Goal: Use online tool/utility

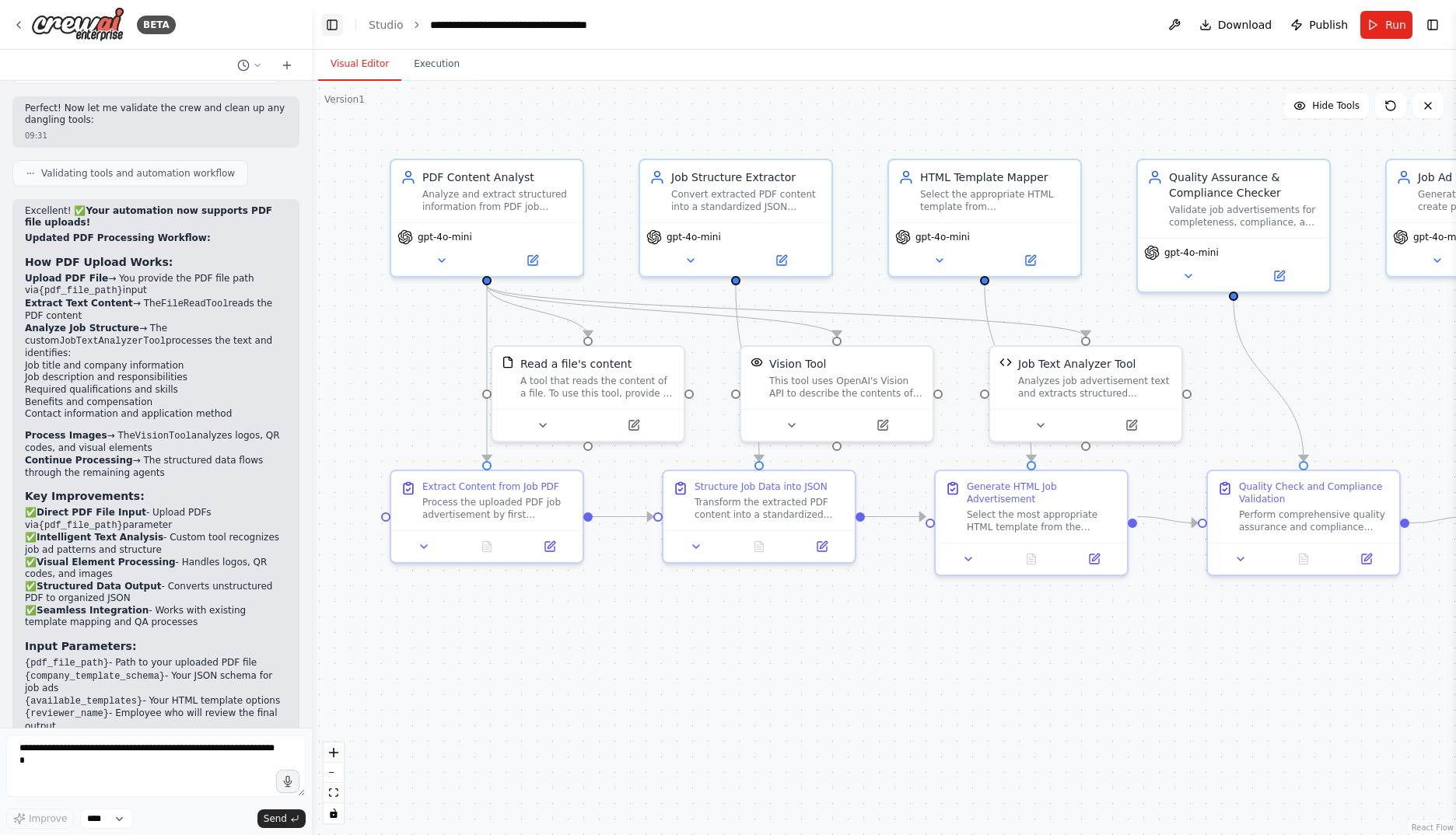
click at [329, 24] on button "Toggle Left Sidebar" at bounding box center [332, 24] width 21 height 21
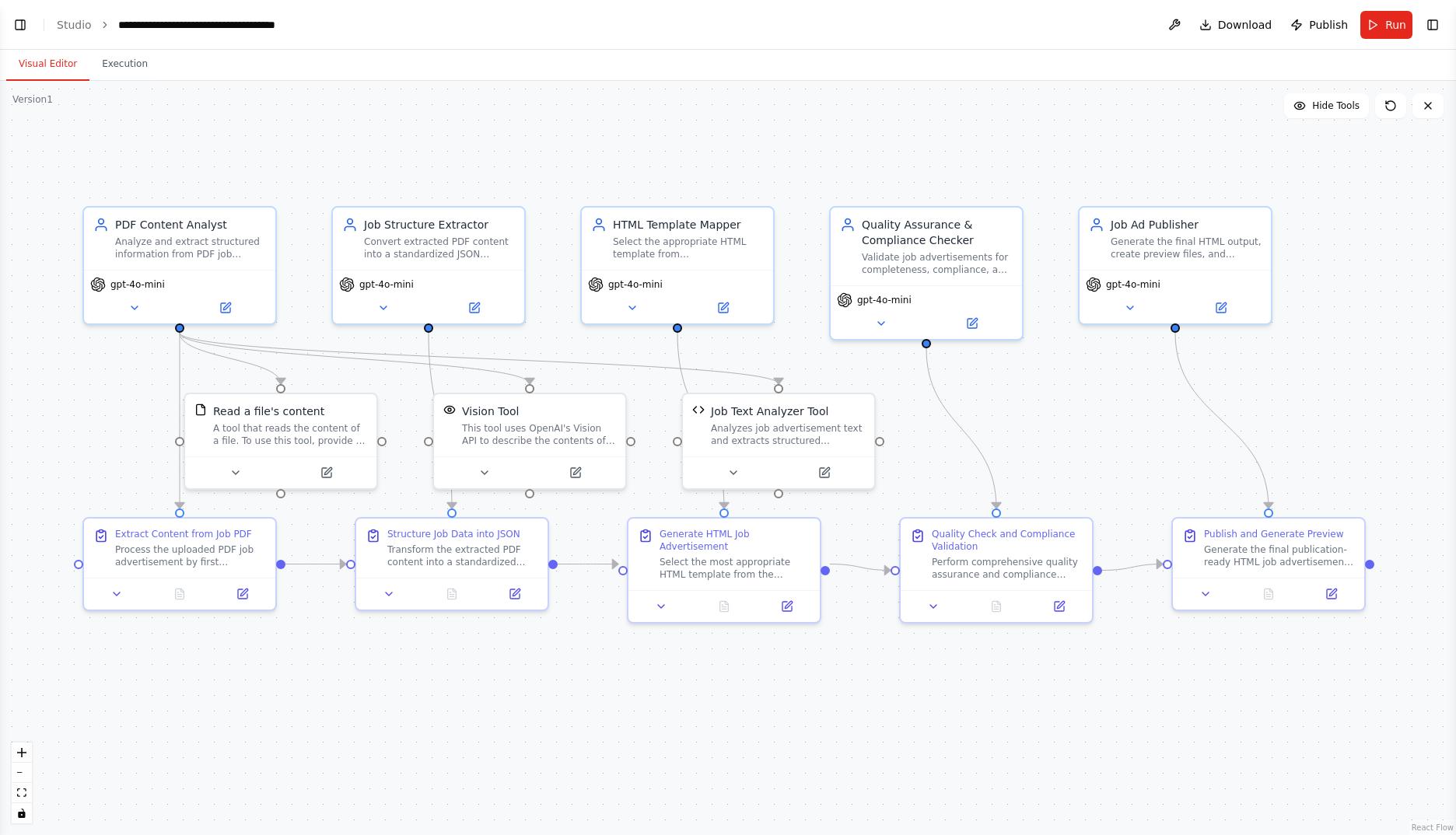
drag, startPoint x: 788, startPoint y: 273, endPoint x: 792, endPoint y: 320, distance: 47.2
click at [792, 320] on div ".deletable-edge-delete-btn { width: 20px; height: 20px; border: 0px solid #ffff…" at bounding box center [728, 458] width 1456 height 754
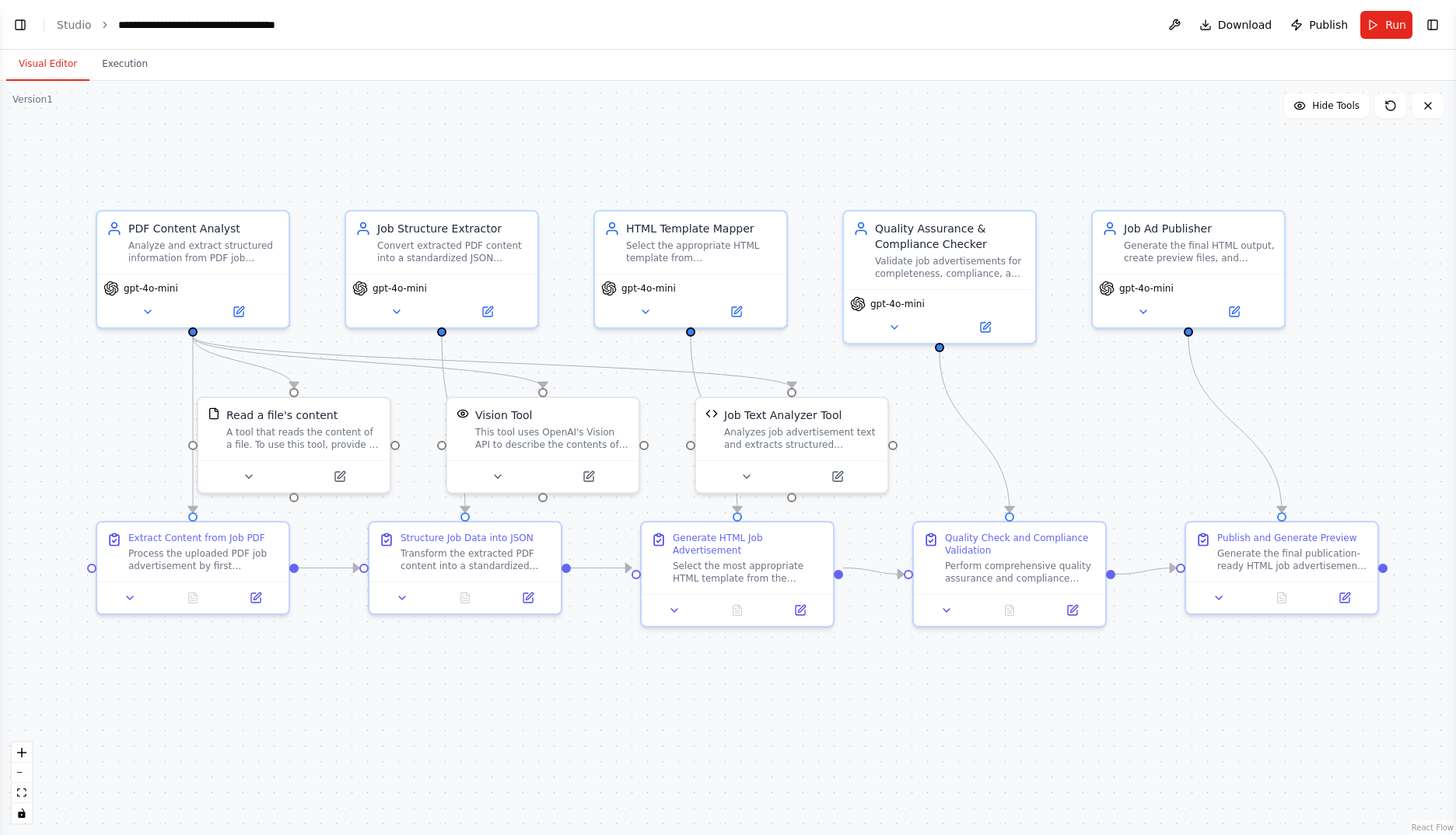
drag, startPoint x: 435, startPoint y: 157, endPoint x: 448, endPoint y: 161, distance: 13.6
click at [448, 161] on div ".deletable-edge-delete-btn { width: 20px; height: 20px; border: 0px solid #ffff…" at bounding box center [728, 458] width 1456 height 754
click at [236, 308] on icon at bounding box center [239, 309] width 10 height 10
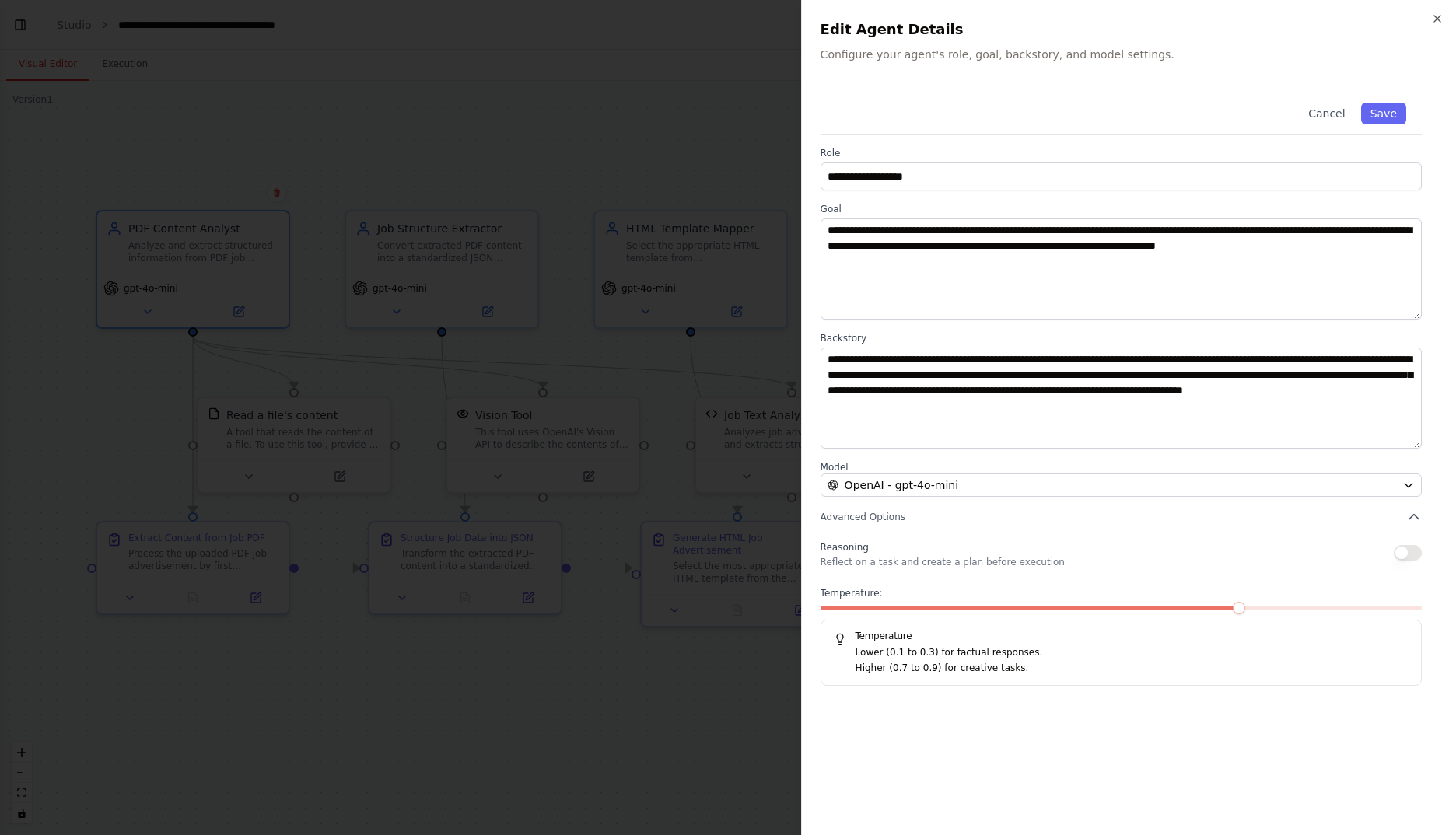
click at [432, 161] on div at bounding box center [728, 417] width 1456 height 835
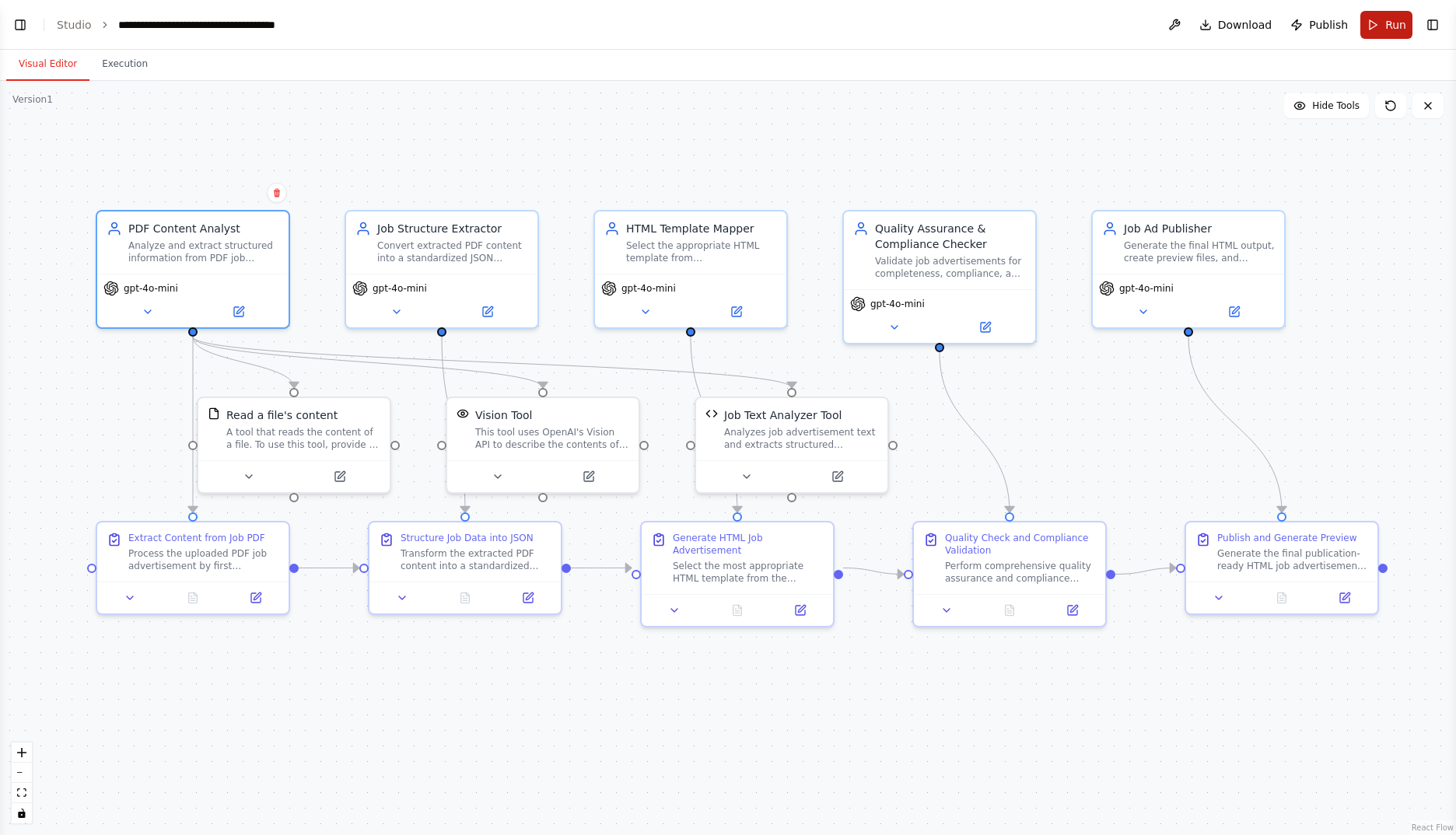
click at [1372, 29] on button "Run" at bounding box center [1386, 24] width 52 height 28
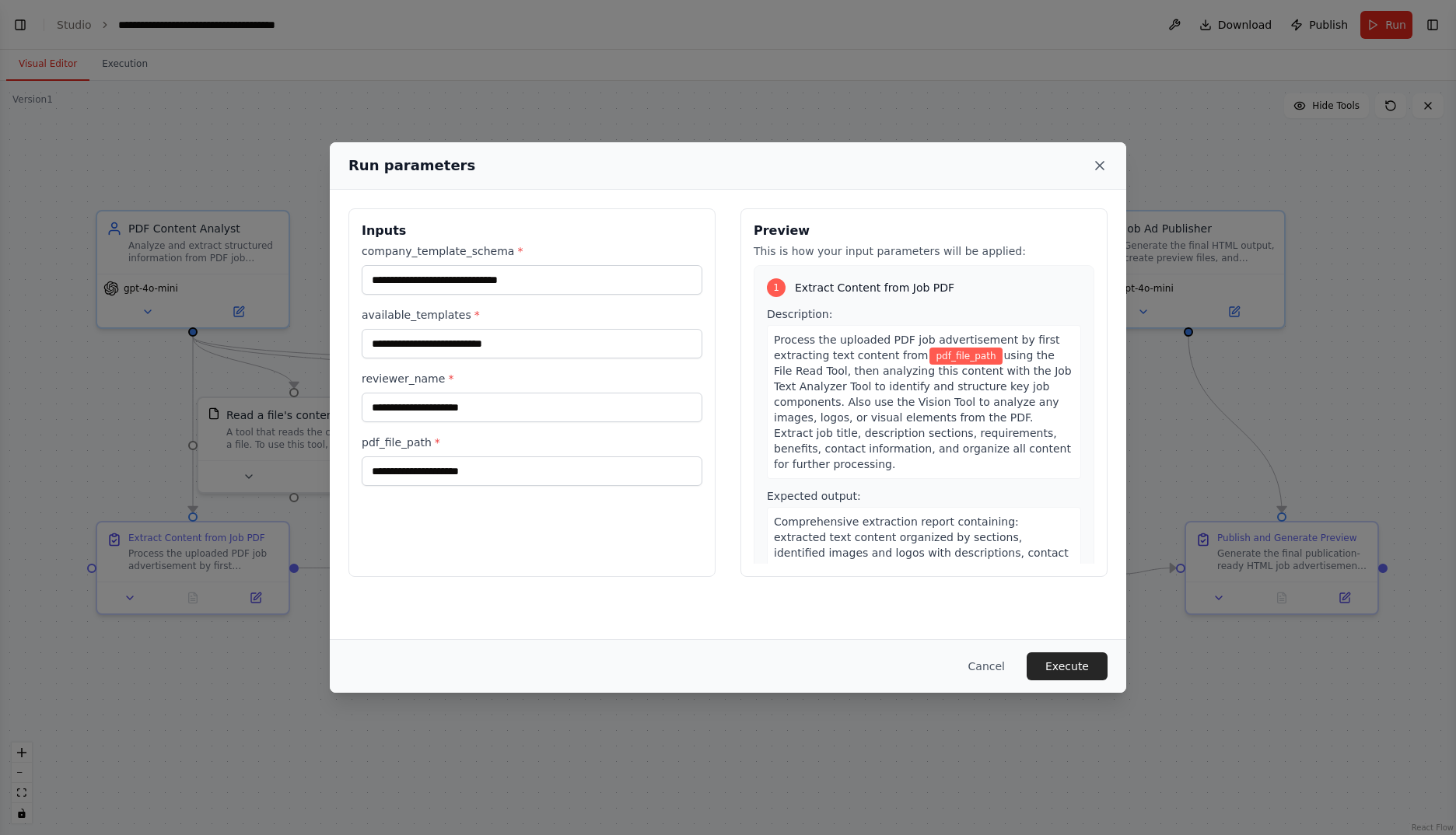
click at [1099, 163] on icon at bounding box center [1099, 166] width 16 height 16
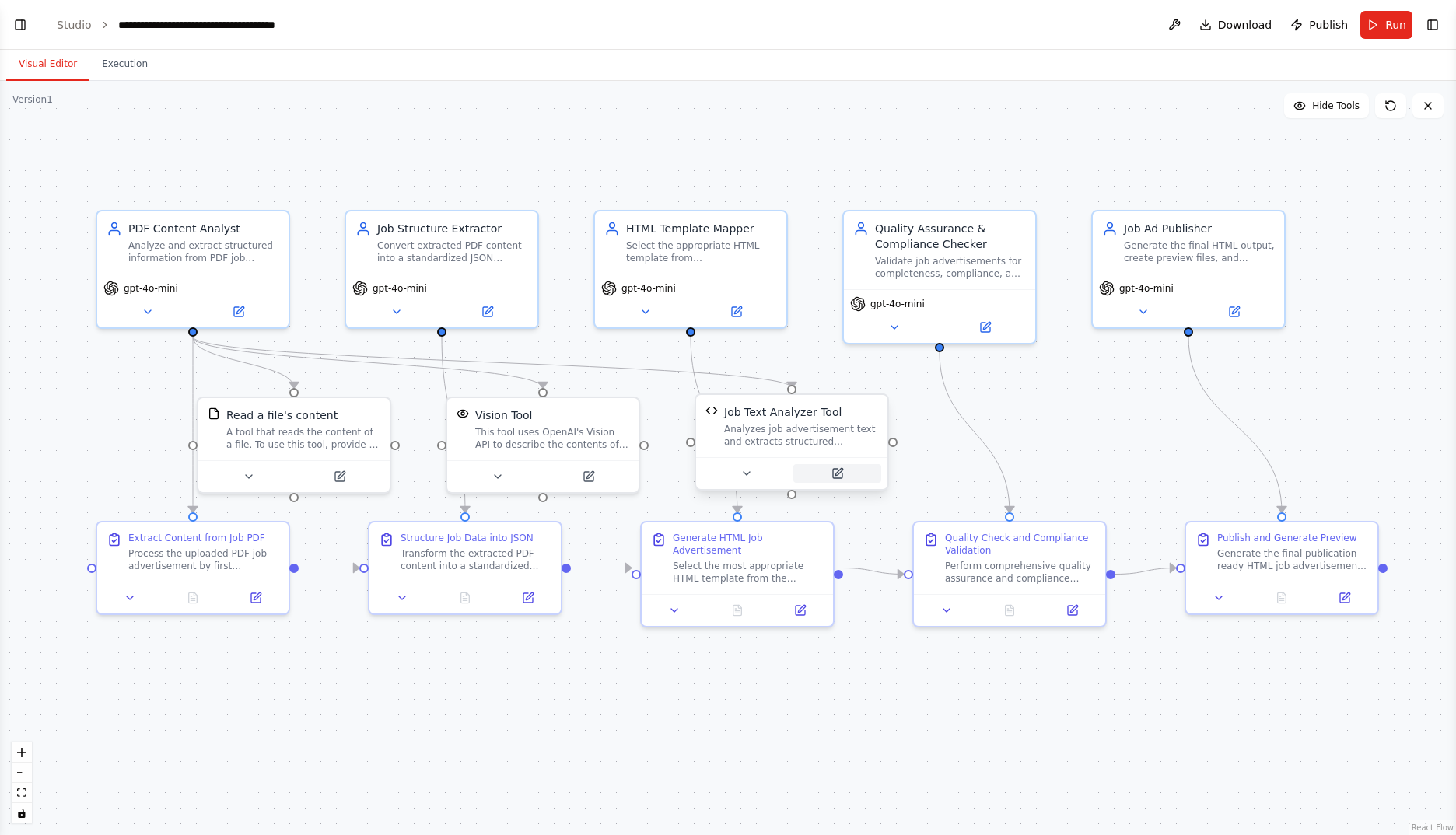
click at [841, 474] on icon at bounding box center [837, 474] width 10 height 10
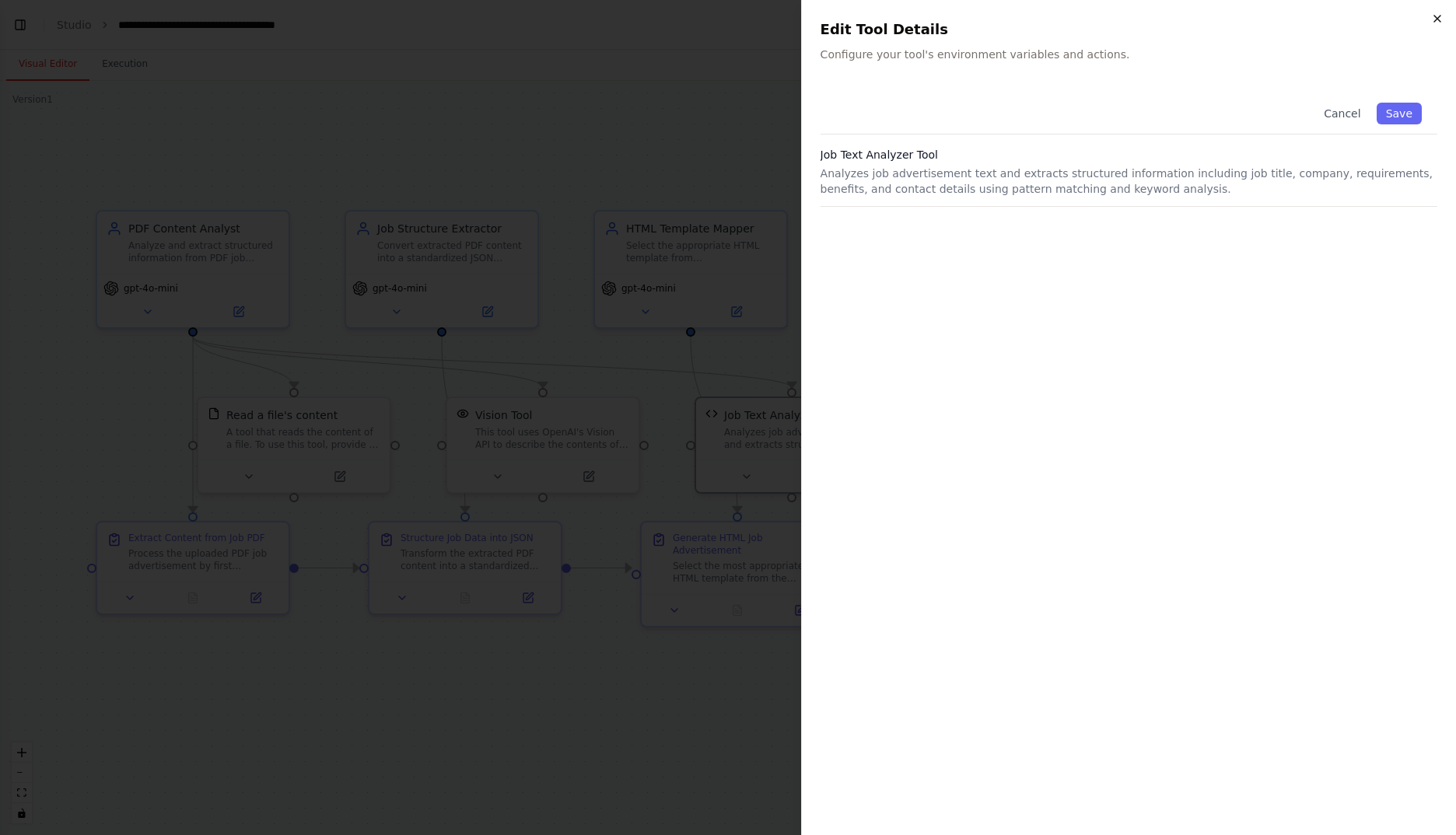
click at [1438, 18] on icon "button" at bounding box center [1436, 19] width 13 height 13
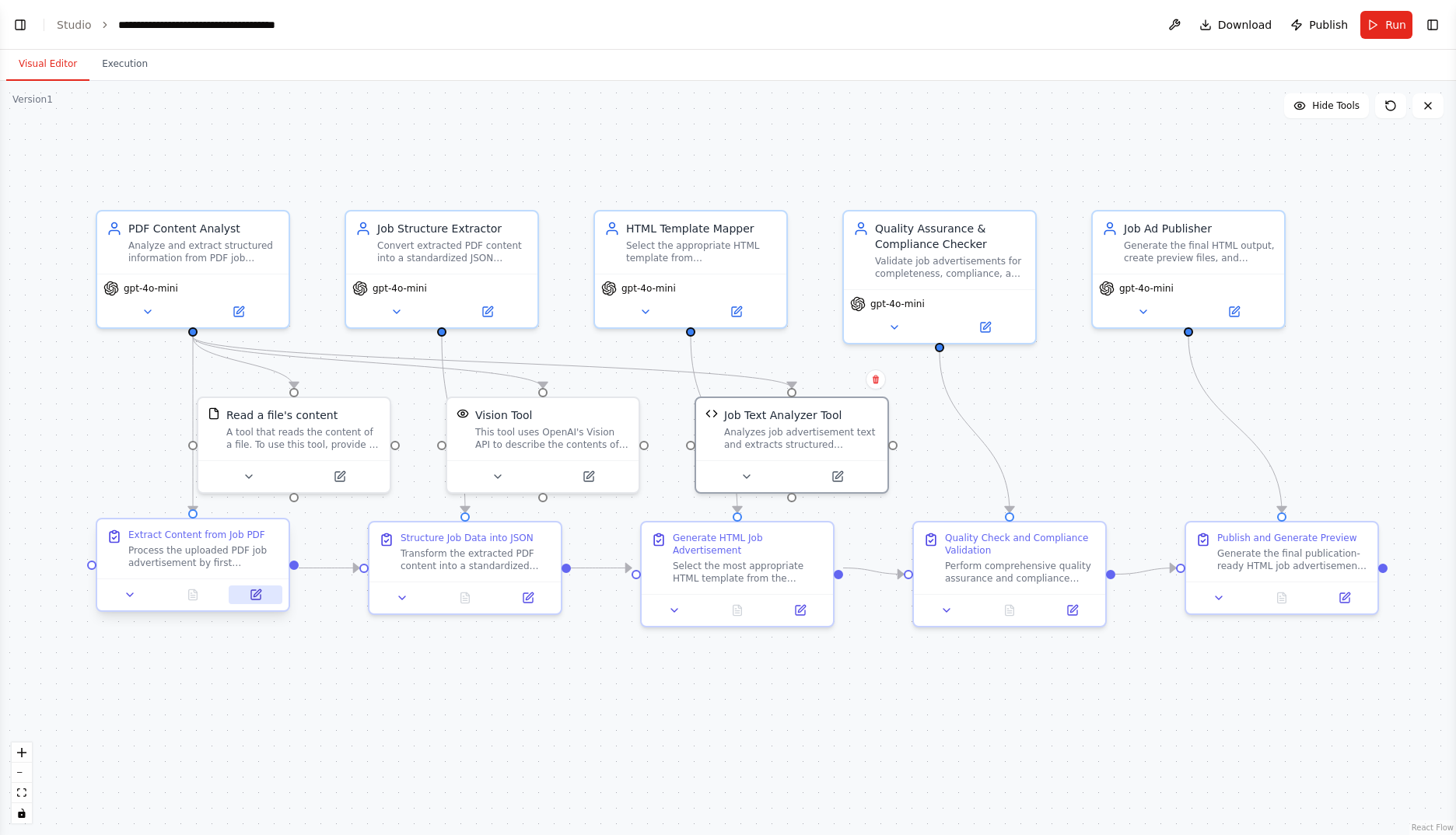
click at [256, 596] on icon at bounding box center [256, 592] width 7 height 7
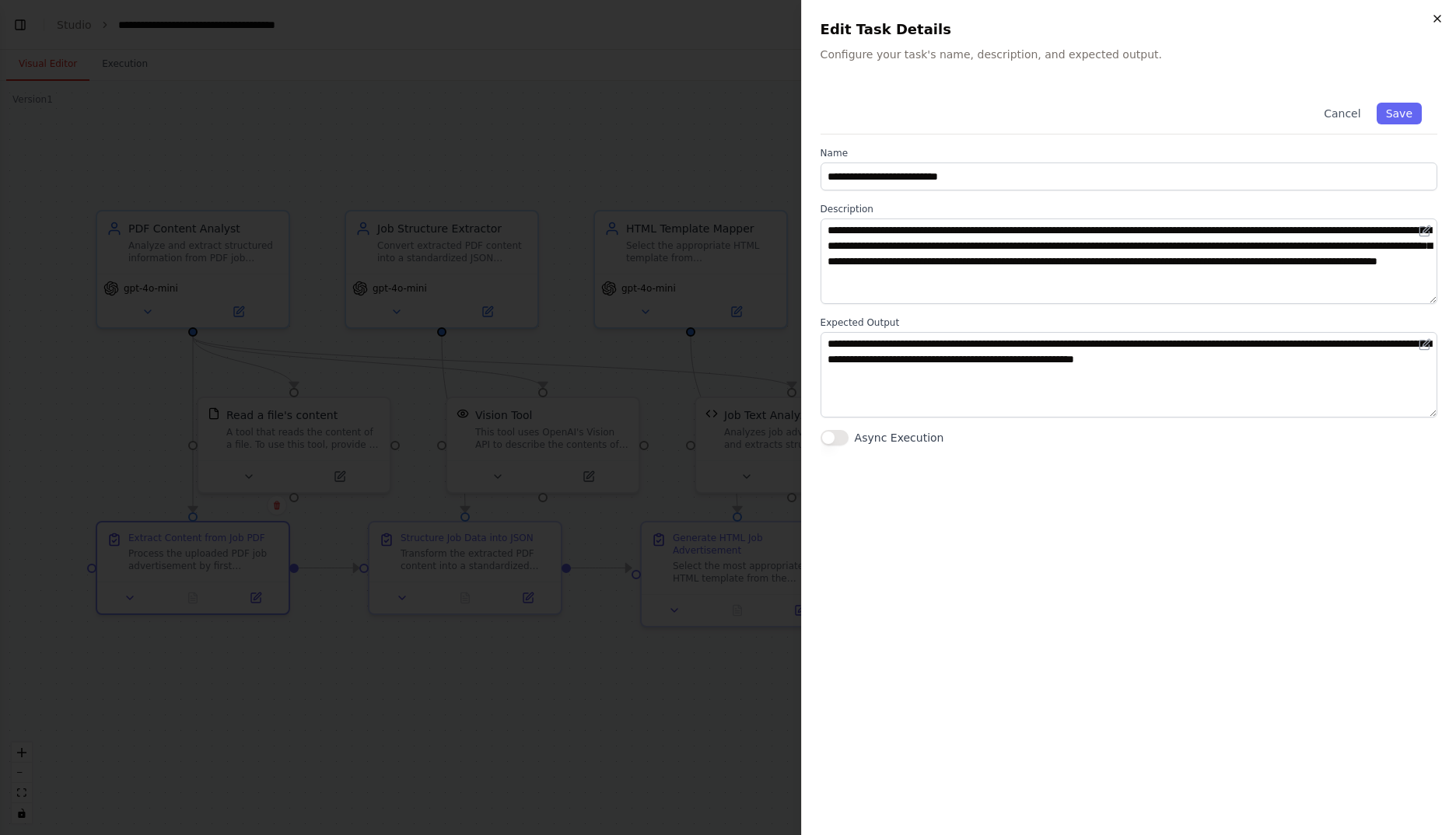
click at [1438, 20] on icon "button" at bounding box center [1436, 19] width 13 height 13
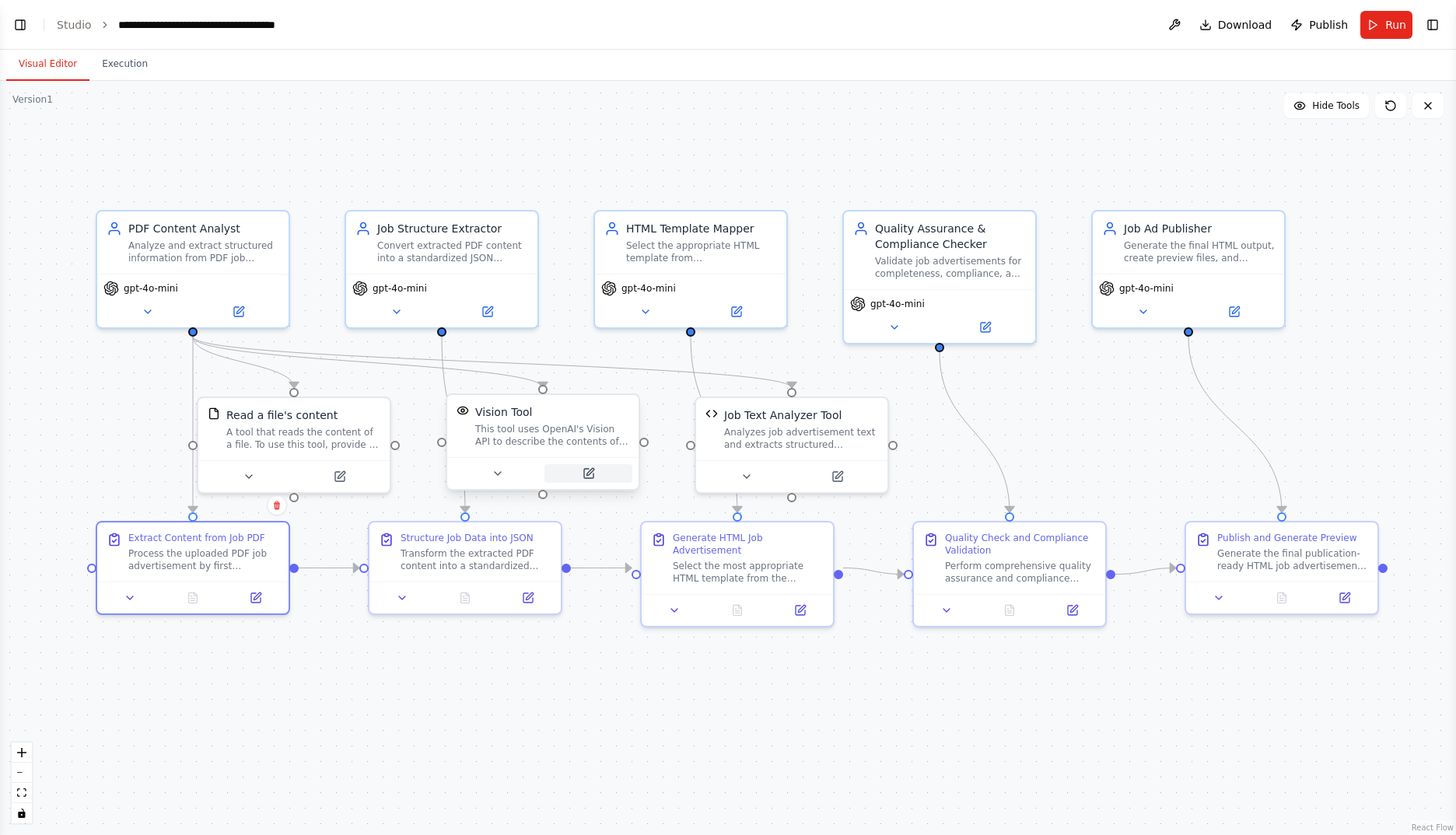
click at [592, 471] on icon at bounding box center [589, 471] width 7 height 7
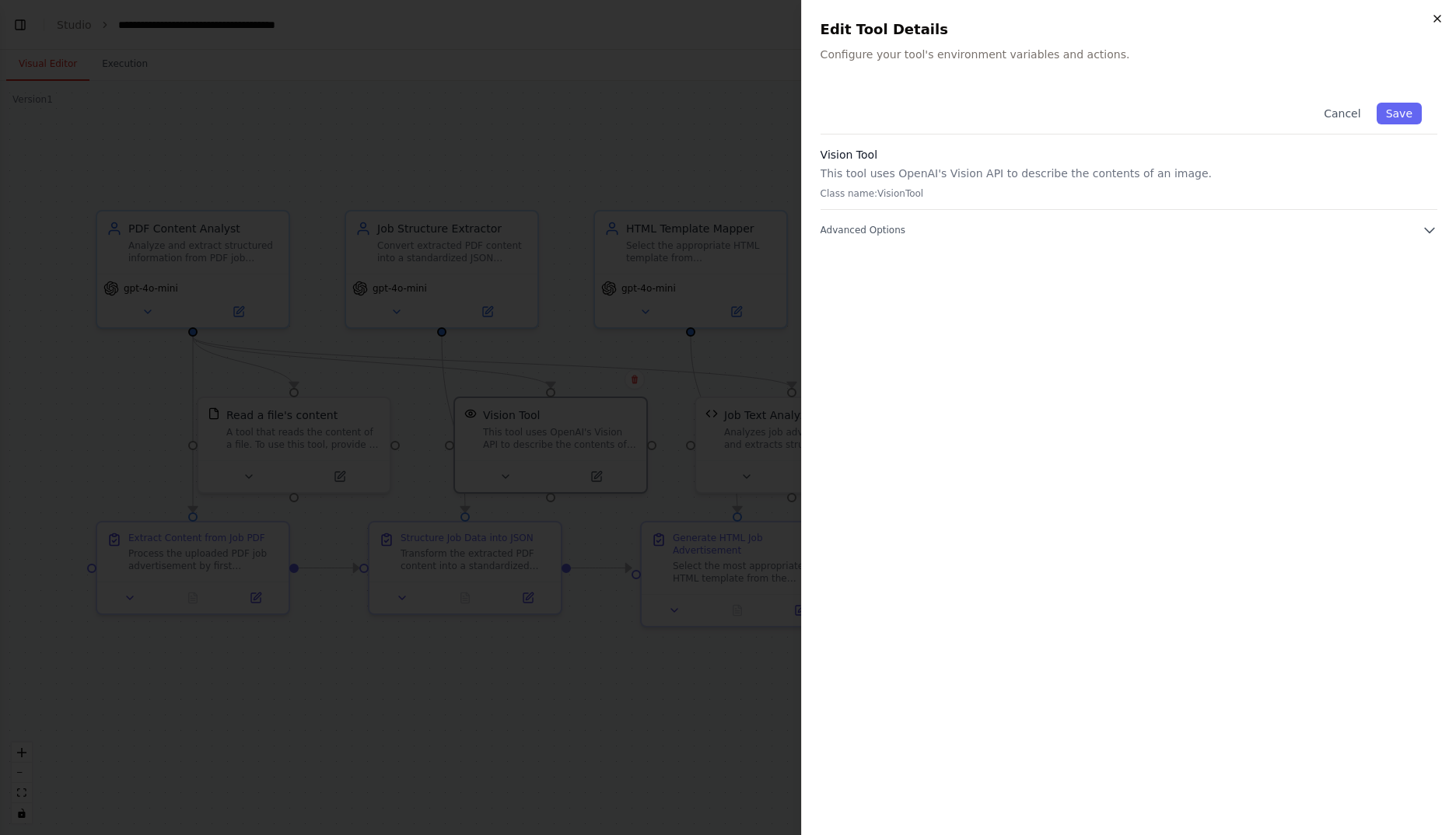
click at [1441, 17] on icon "button" at bounding box center [1436, 19] width 13 height 13
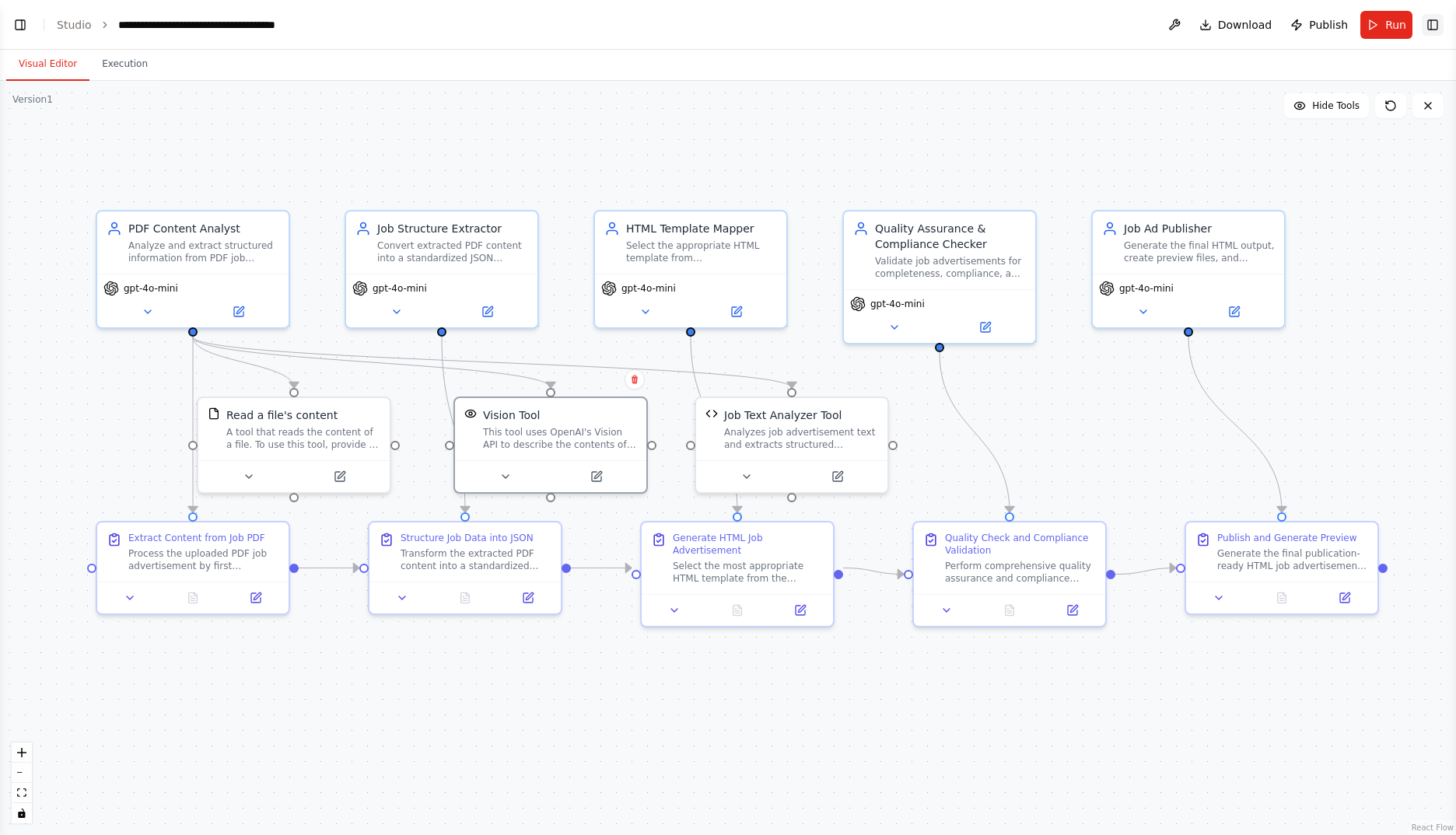
click at [1433, 24] on button "Toggle Right Sidebar" at bounding box center [1433, 24] width 21 height 21
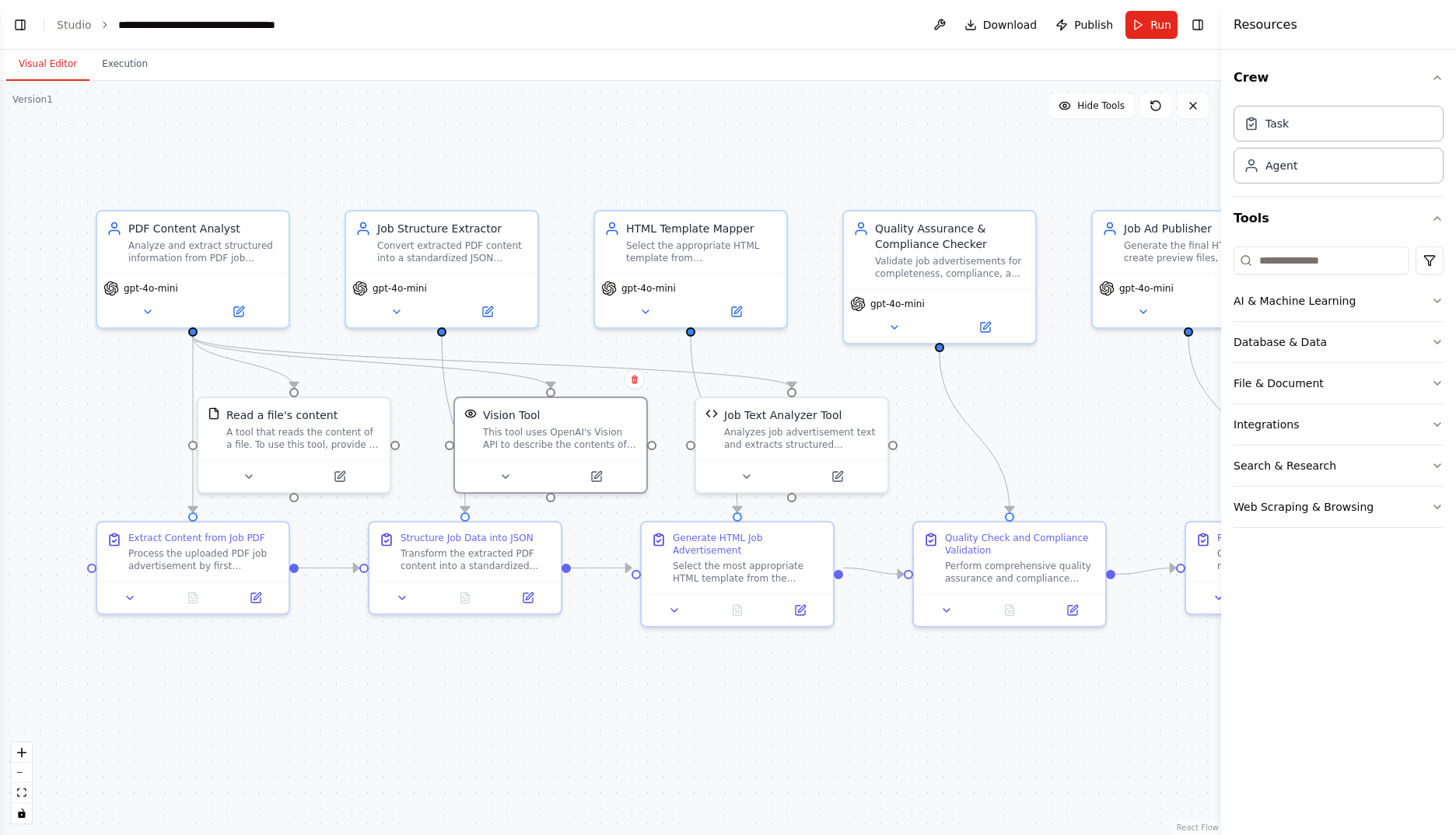
click at [32, 23] on header "**********" at bounding box center [610, 24] width 1220 height 50
click at [28, 27] on button "Toggle Left Sidebar" at bounding box center [21, 24] width 21 height 21
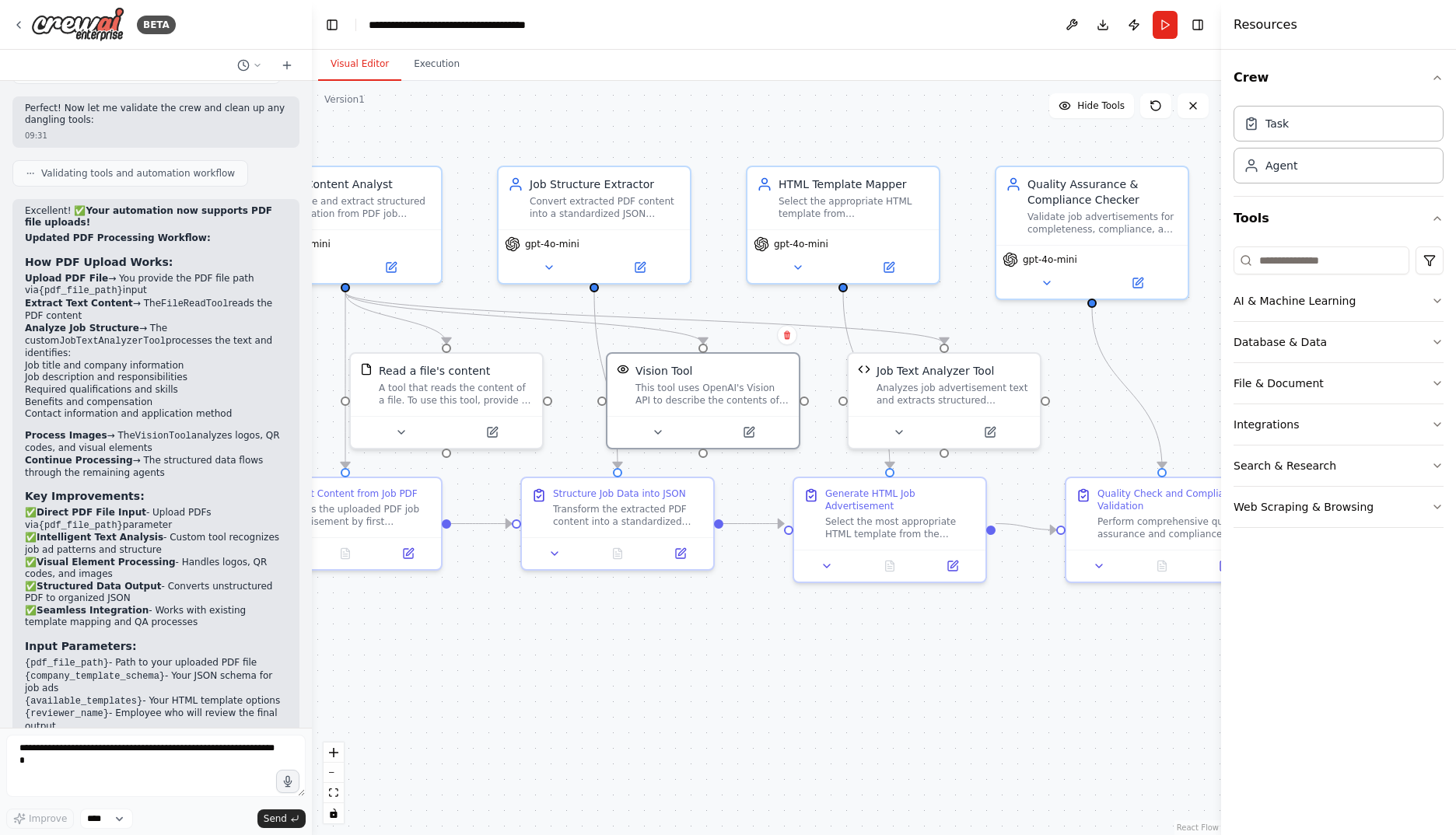
drag, startPoint x: 1178, startPoint y: 760, endPoint x: 1019, endPoint y: 716, distance: 165.0
click at [1019, 716] on div ".deletable-edge-delete-btn { width: 20px; height: 20px; border: 0px solid #ffff…" at bounding box center [766, 458] width 909 height 754
click at [1325, 384] on button "File & Document" at bounding box center [1338, 383] width 210 height 40
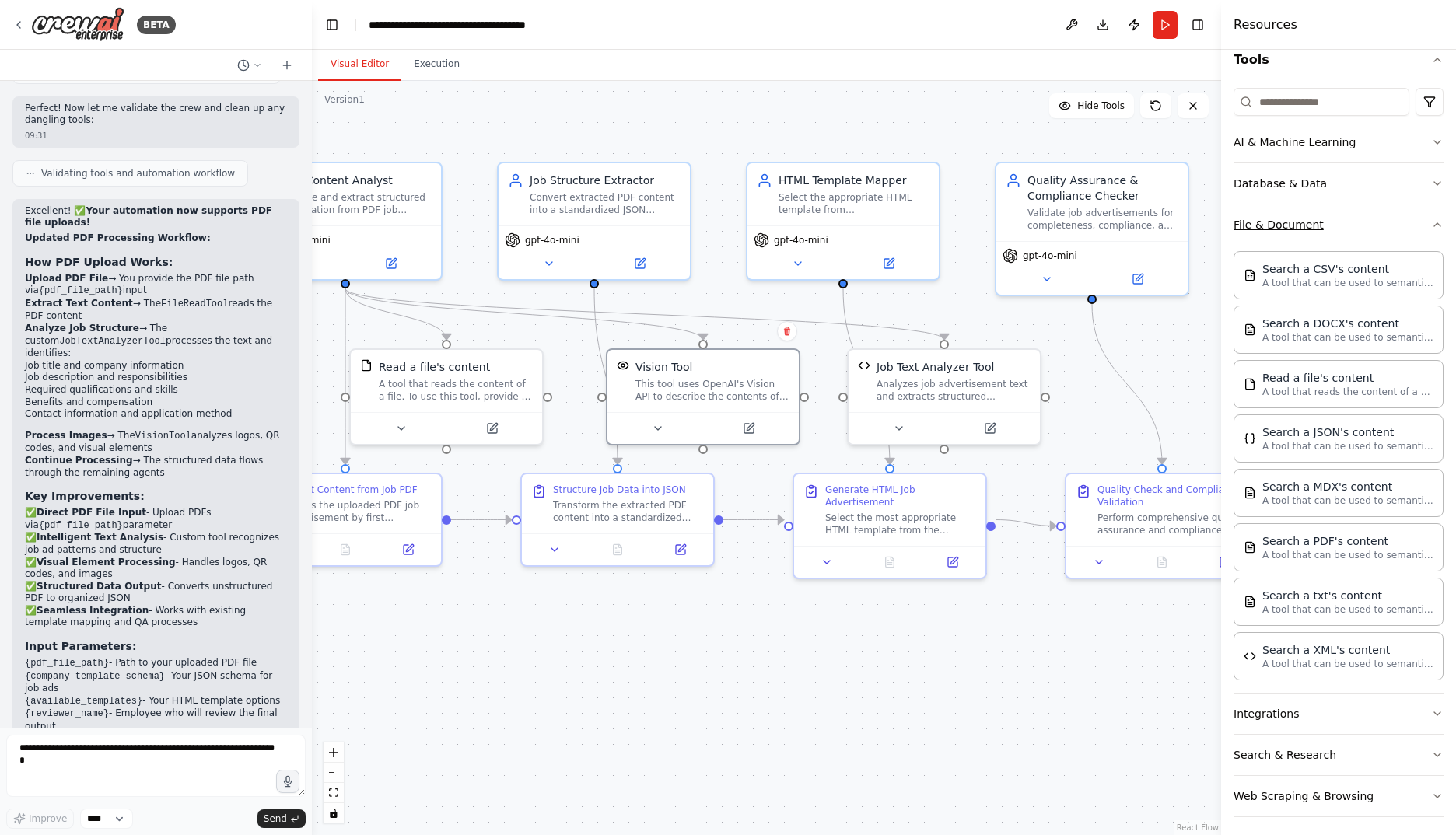
scroll to position [165, 0]
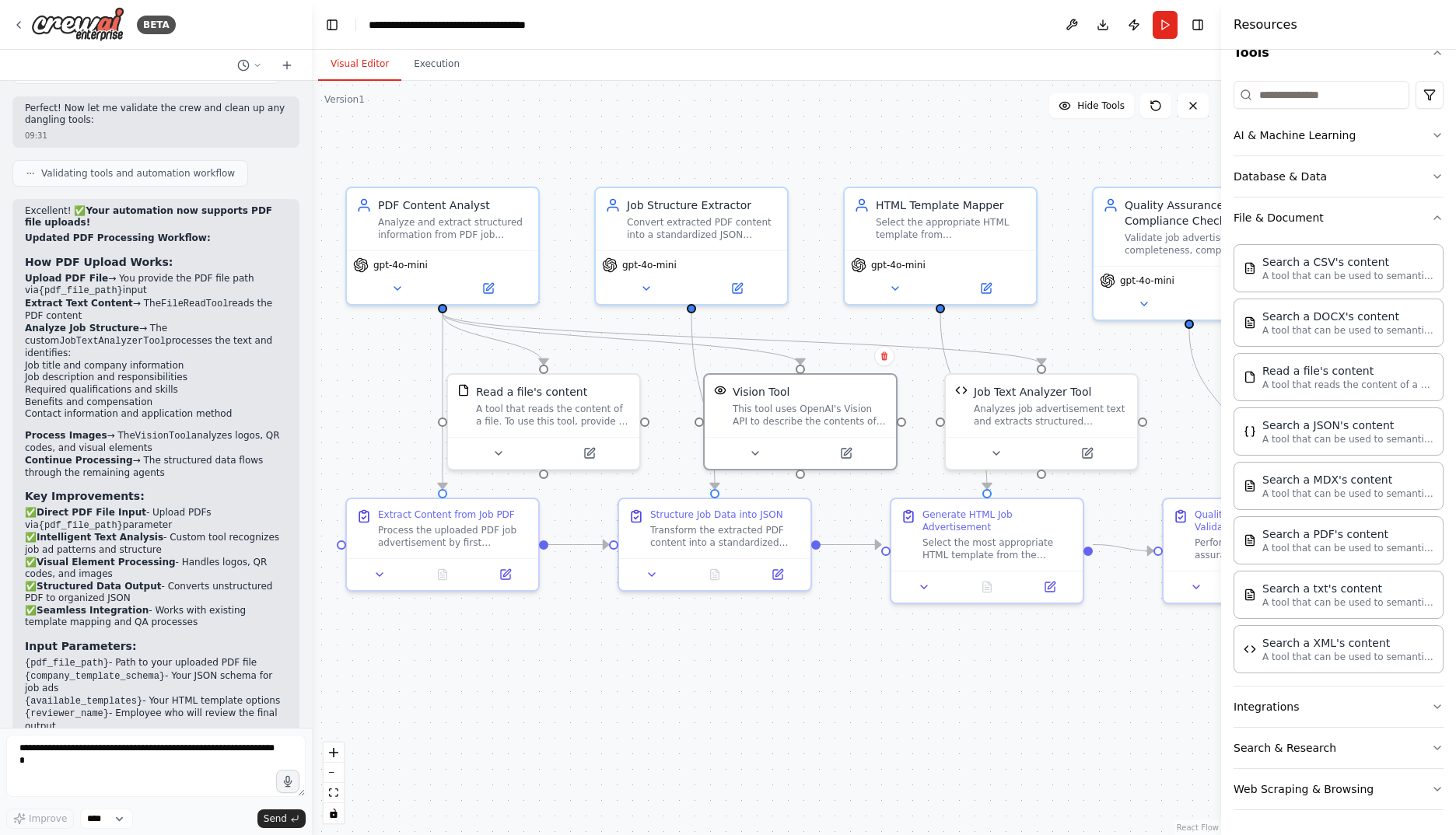
drag, startPoint x: 789, startPoint y: 613, endPoint x: 885, endPoint y: 637, distance: 99.0
click at [885, 637] on div ".deletable-edge-delete-btn { width: 20px; height: 20px; border: 0px solid #ffff…" at bounding box center [766, 458] width 909 height 754
click at [793, 729] on div ".deletable-edge-delete-btn { width: 20px; height: 20px; border: 0px solid #ffff…" at bounding box center [766, 458] width 909 height 754
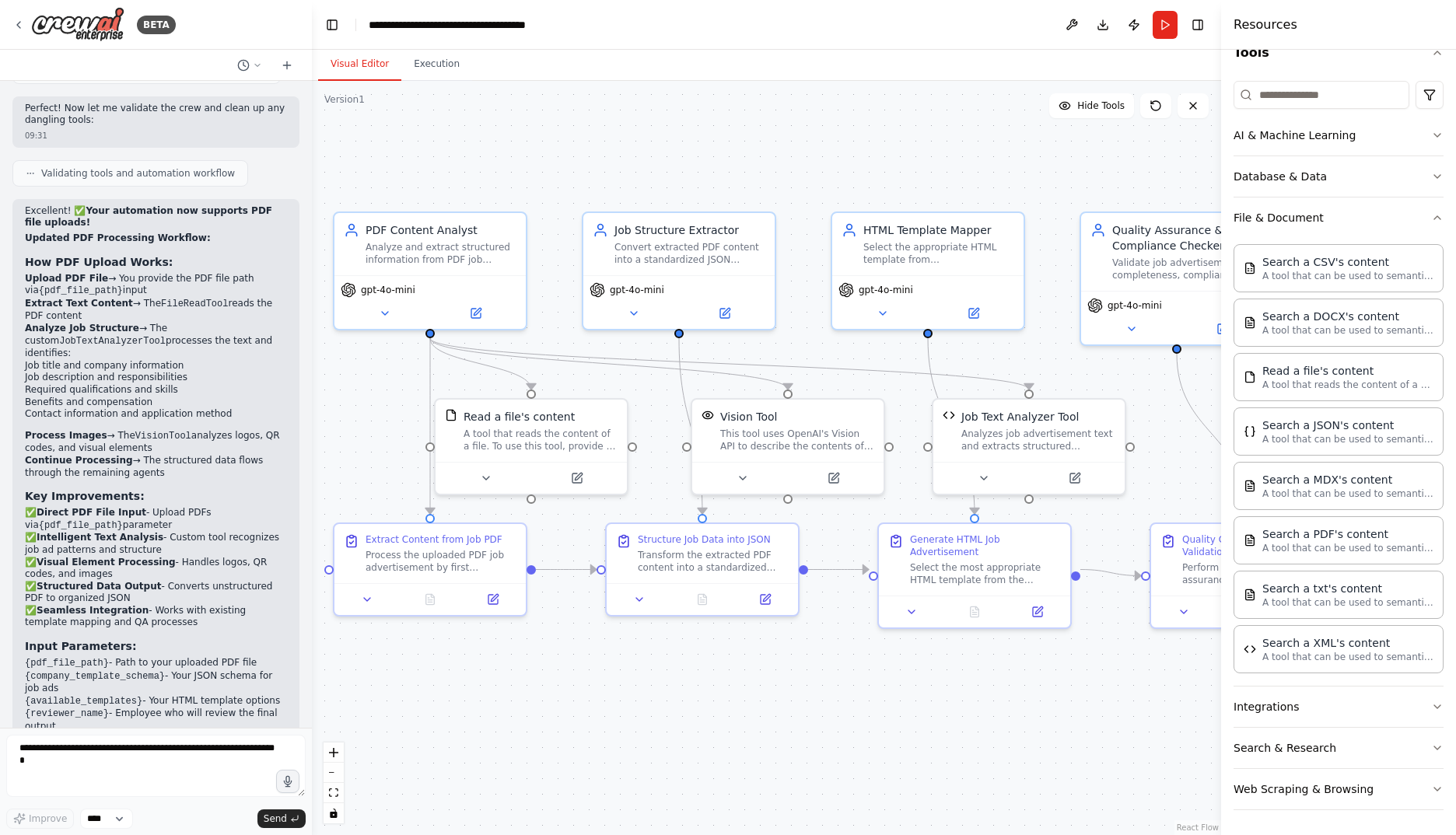
drag, startPoint x: 793, startPoint y: 663, endPoint x: 775, endPoint y: 687, distance: 30.0
click at [775, 687] on div ".deletable-edge-delete-btn { width: 20px; height: 20px; border: 0px solid #ffff…" at bounding box center [766, 458] width 909 height 754
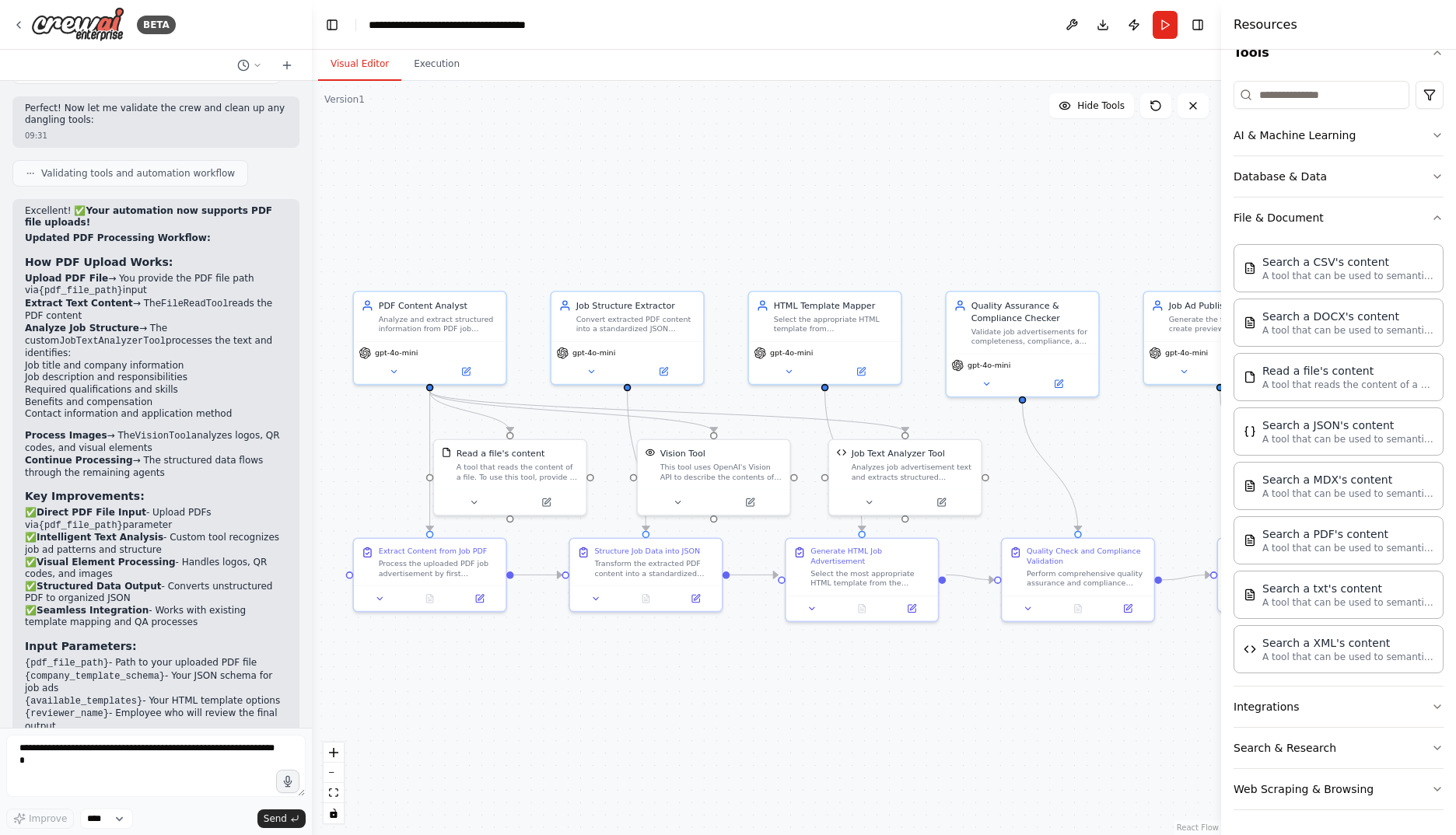
drag, startPoint x: 914, startPoint y: 202, endPoint x: 822, endPoint y: 201, distance: 92.0
click at [822, 201] on div ".deletable-edge-delete-btn { width: 20px; height: 20px; border: 0px solid #ffff…" at bounding box center [766, 458] width 909 height 754
